Goal: Task Accomplishment & Management: Manage account settings

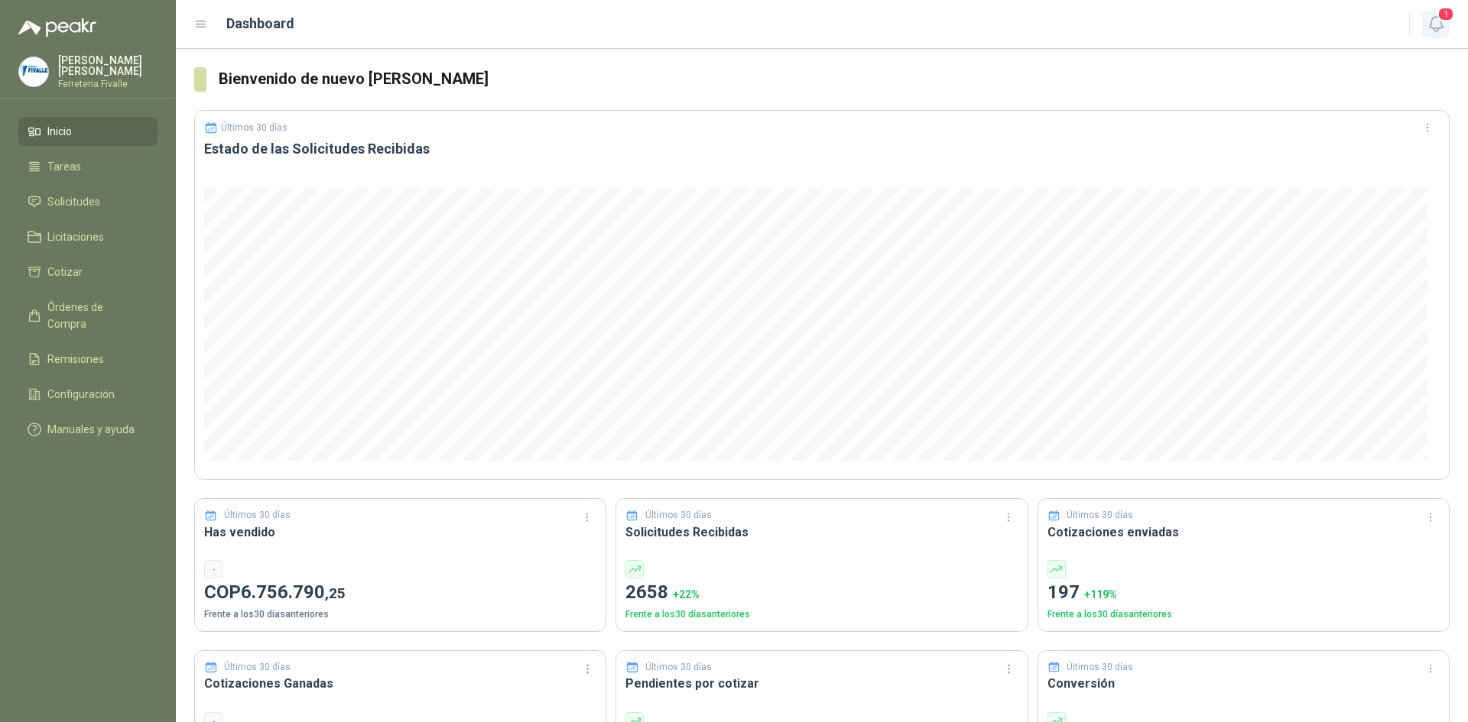
click at [1444, 21] on span "1" at bounding box center [1445, 14] width 17 height 15
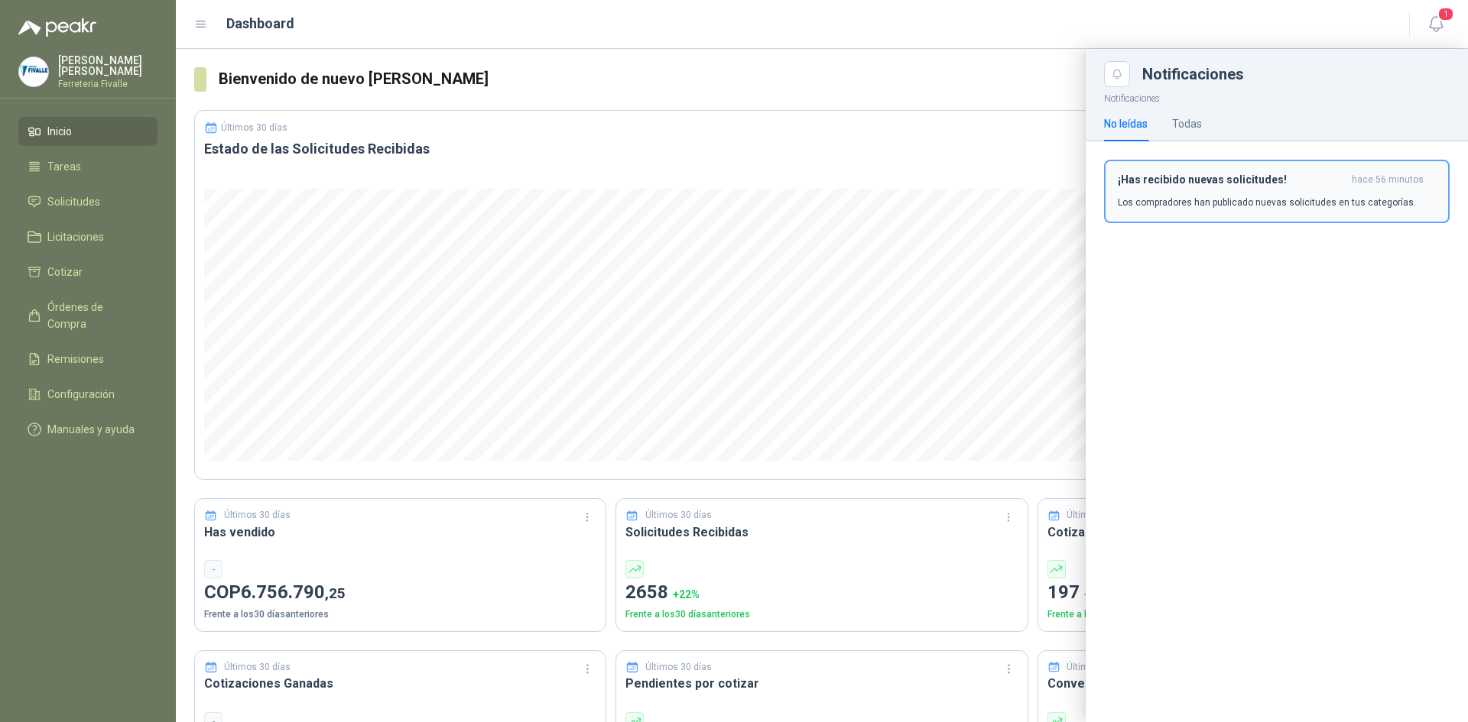
click at [1280, 193] on div "¡Has recibido nuevas solicitudes! hace 56 minutos Los compradores han publicado…" at bounding box center [1277, 192] width 318 height 36
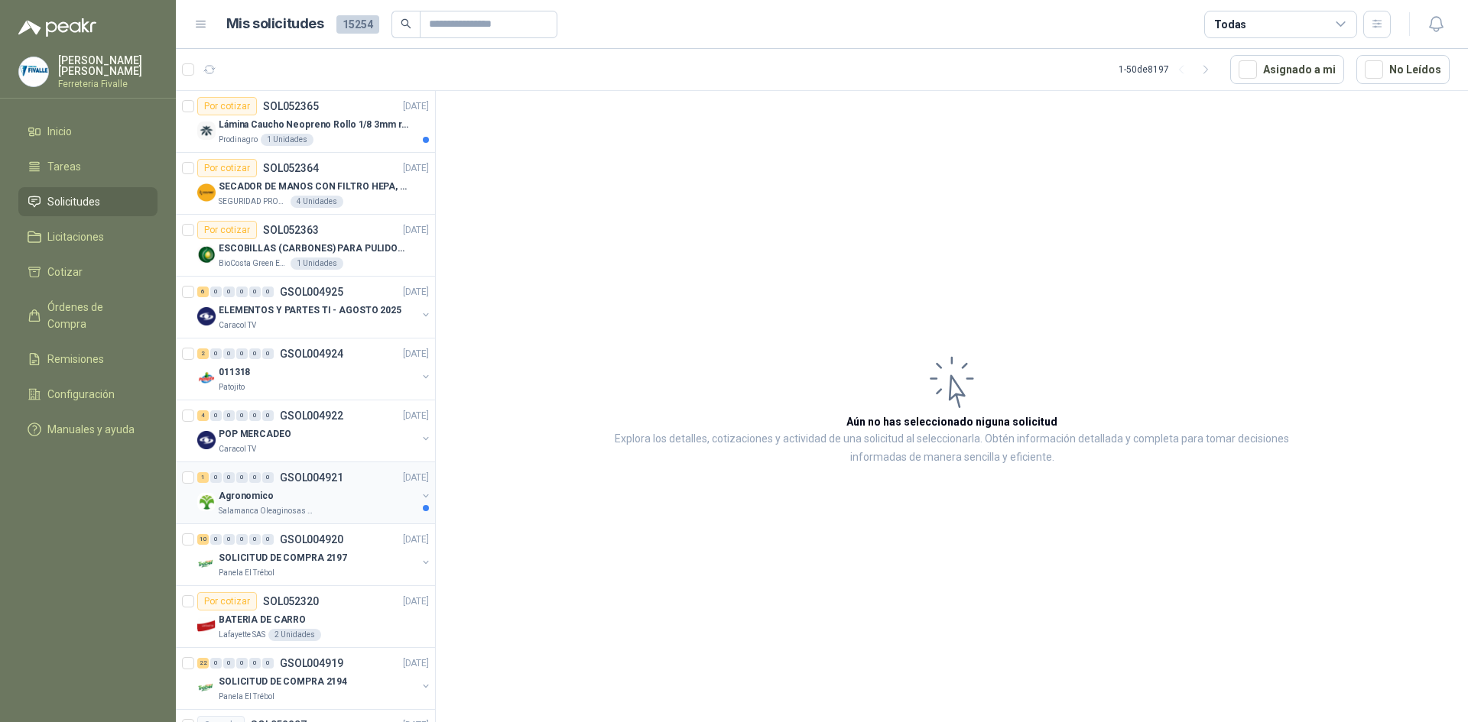
click at [335, 494] on div "Agronomico" at bounding box center [318, 496] width 198 height 18
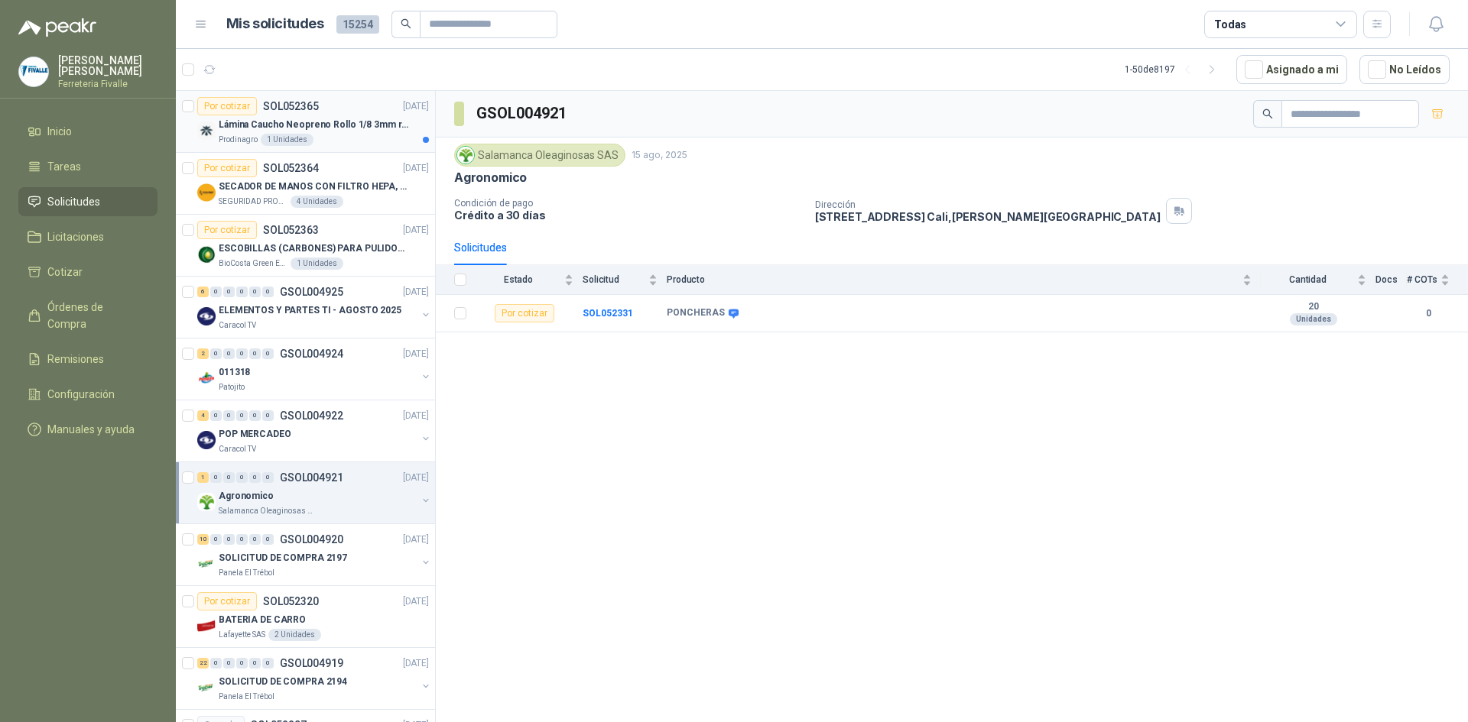
click at [335, 128] on p "Lámina Caucho Neopreno Rollo 1/8 3mm rollo x 10M" at bounding box center [314, 125] width 190 height 15
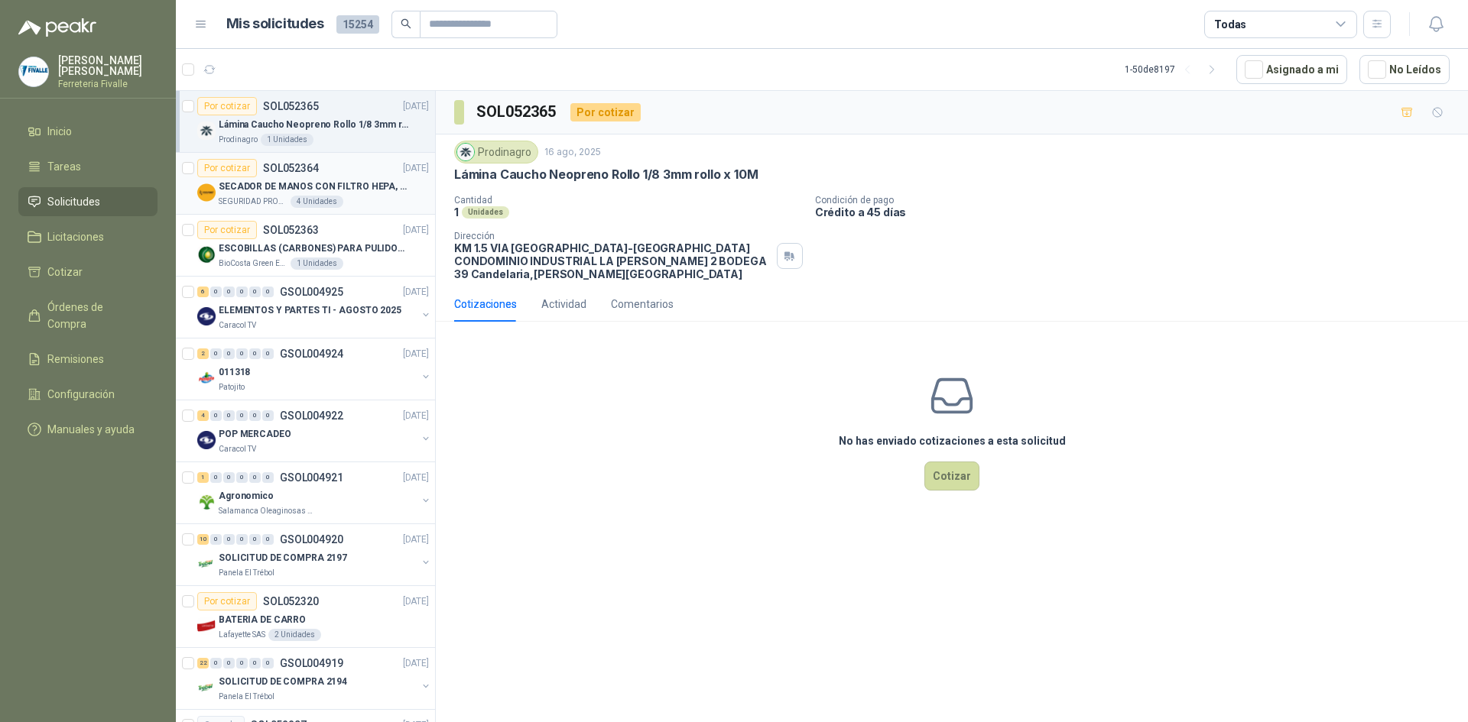
click at [293, 180] on p "SECADOR DE MANOS CON FILTRO HEPA, SECADO RAPIDO" at bounding box center [314, 187] width 190 height 15
